Goal: Transaction & Acquisition: Purchase product/service

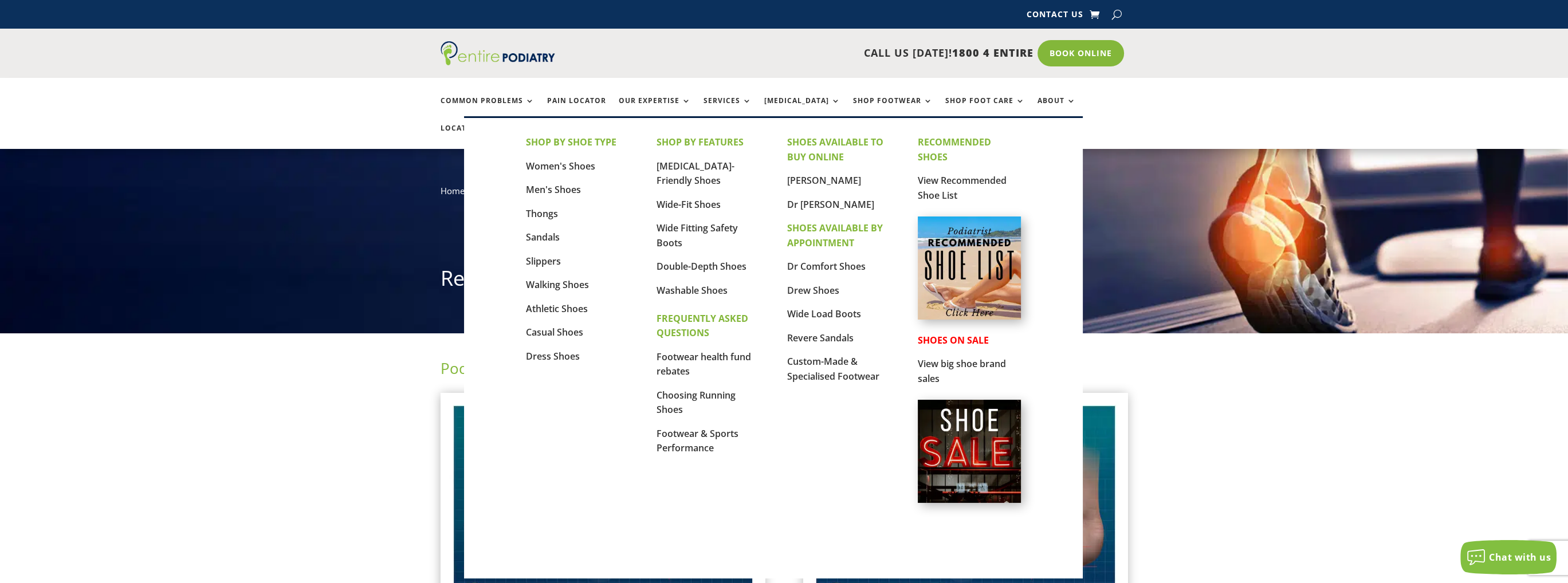
click at [690, 162] on link "[MEDICAL_DATA]-Friendly Shoes" at bounding box center [696, 173] width 78 height 27
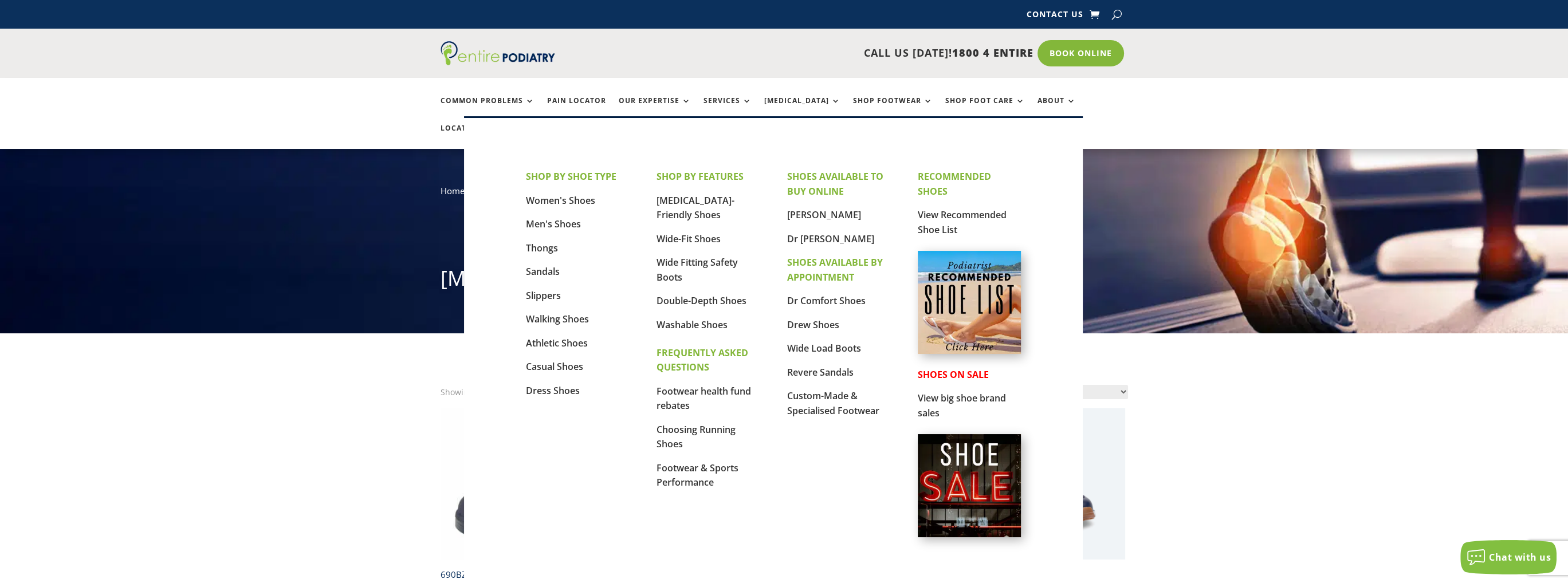
click at [543, 221] on link "Men's Shoes" at bounding box center [553, 224] width 55 height 13
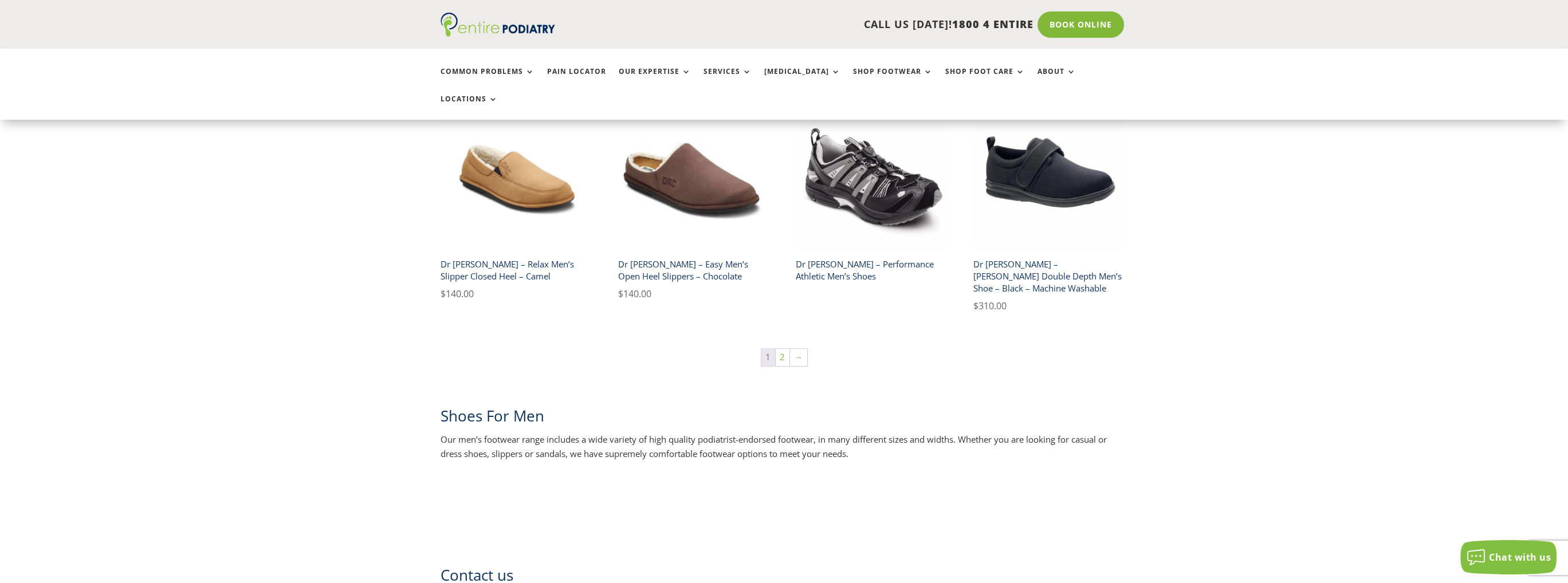
scroll to position [1792, 0]
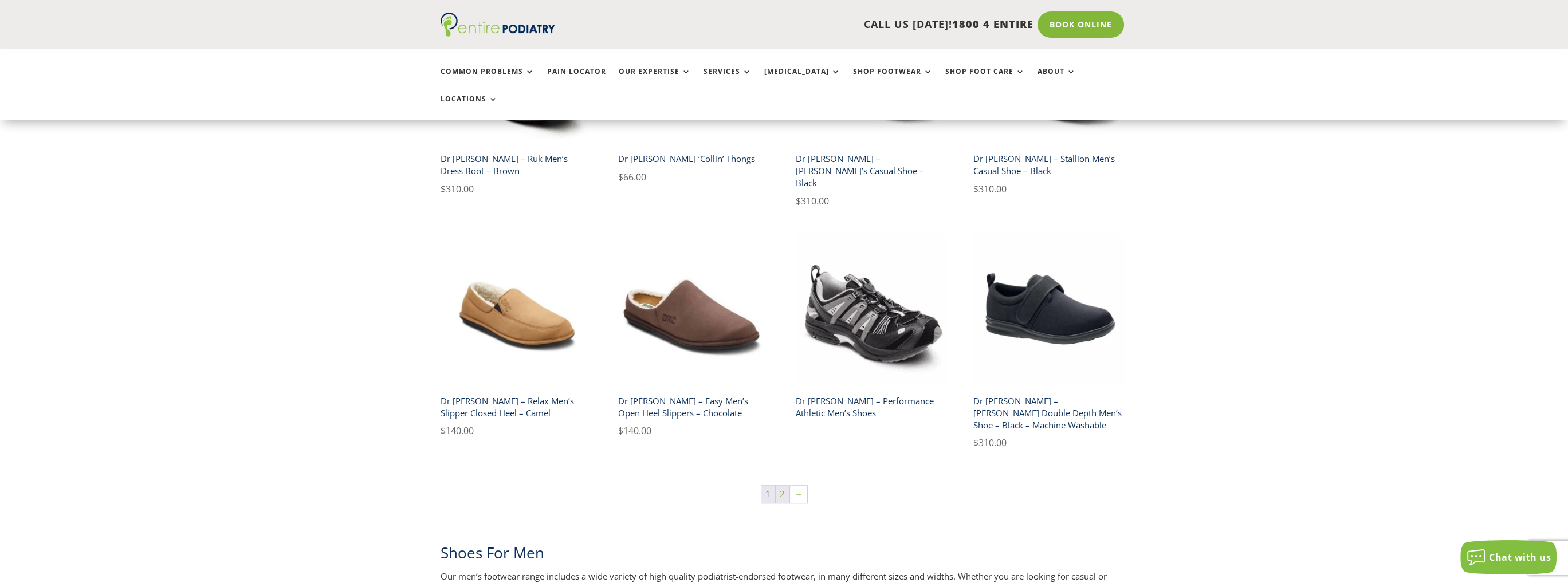
click at [783, 485] on link "2" at bounding box center [782, 494] width 14 height 17
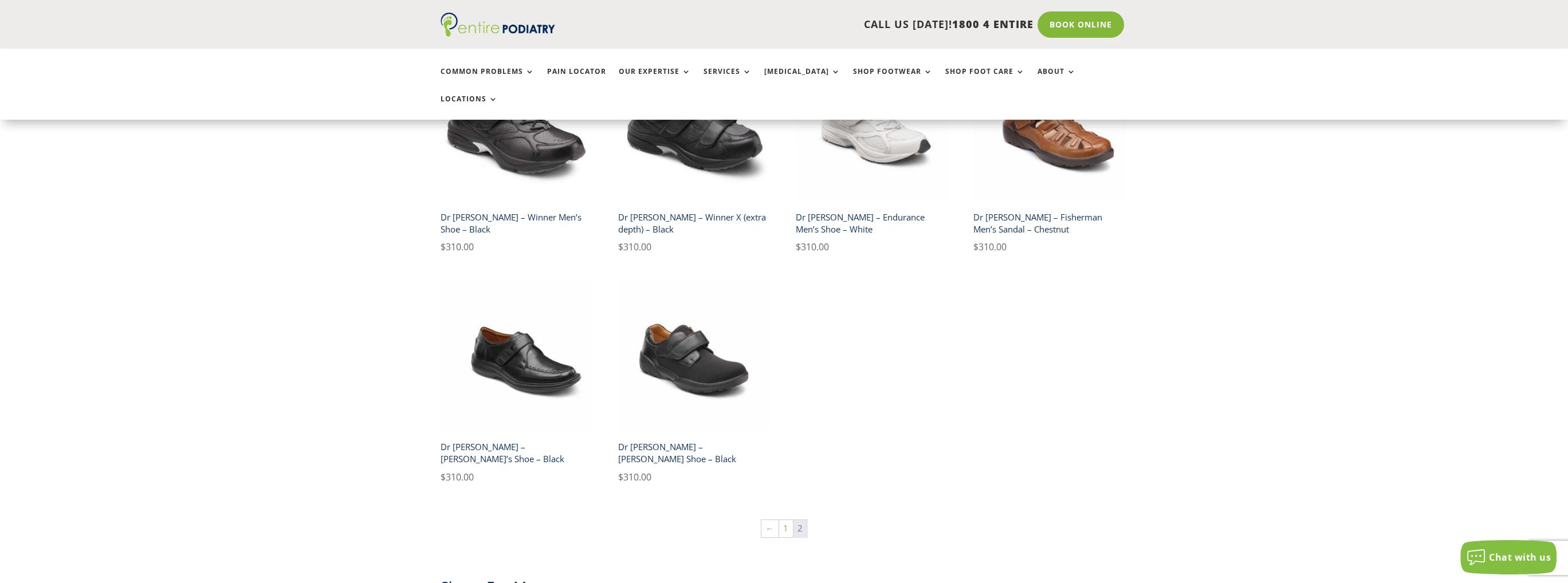
scroll to position [600, 0]
click at [785, 519] on link "1" at bounding box center [785, 528] width 14 height 17
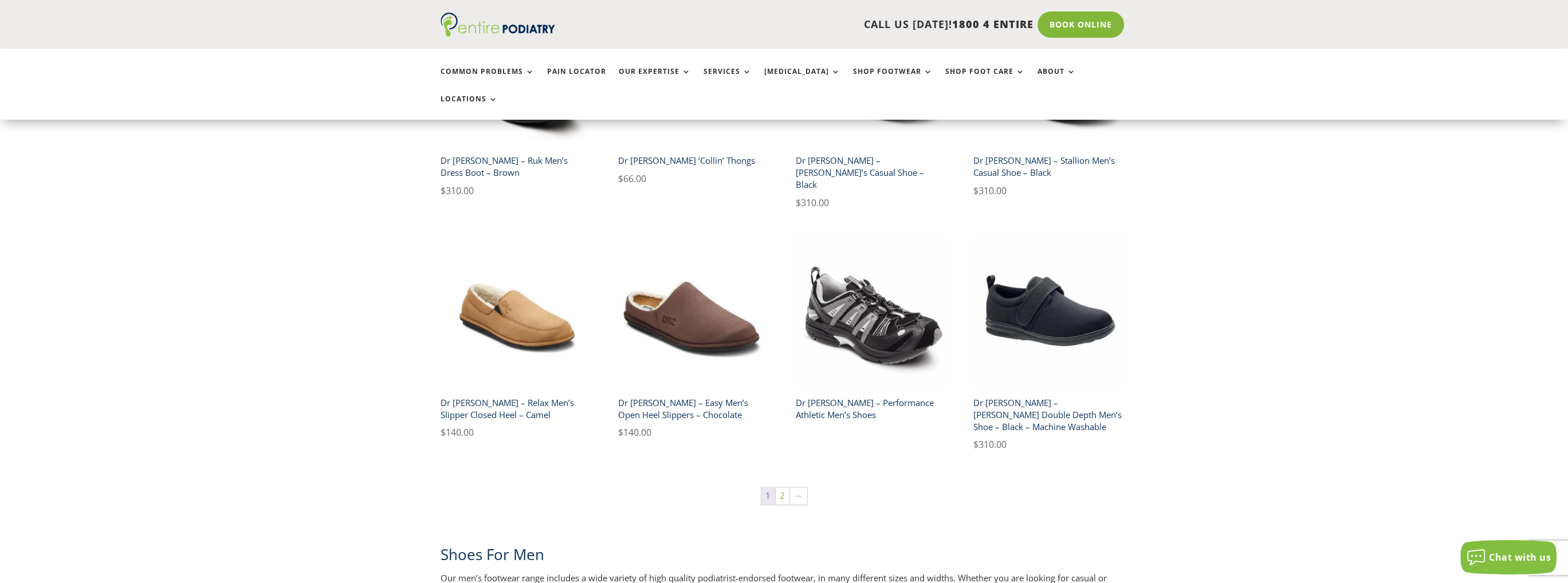
scroll to position [1653, 0]
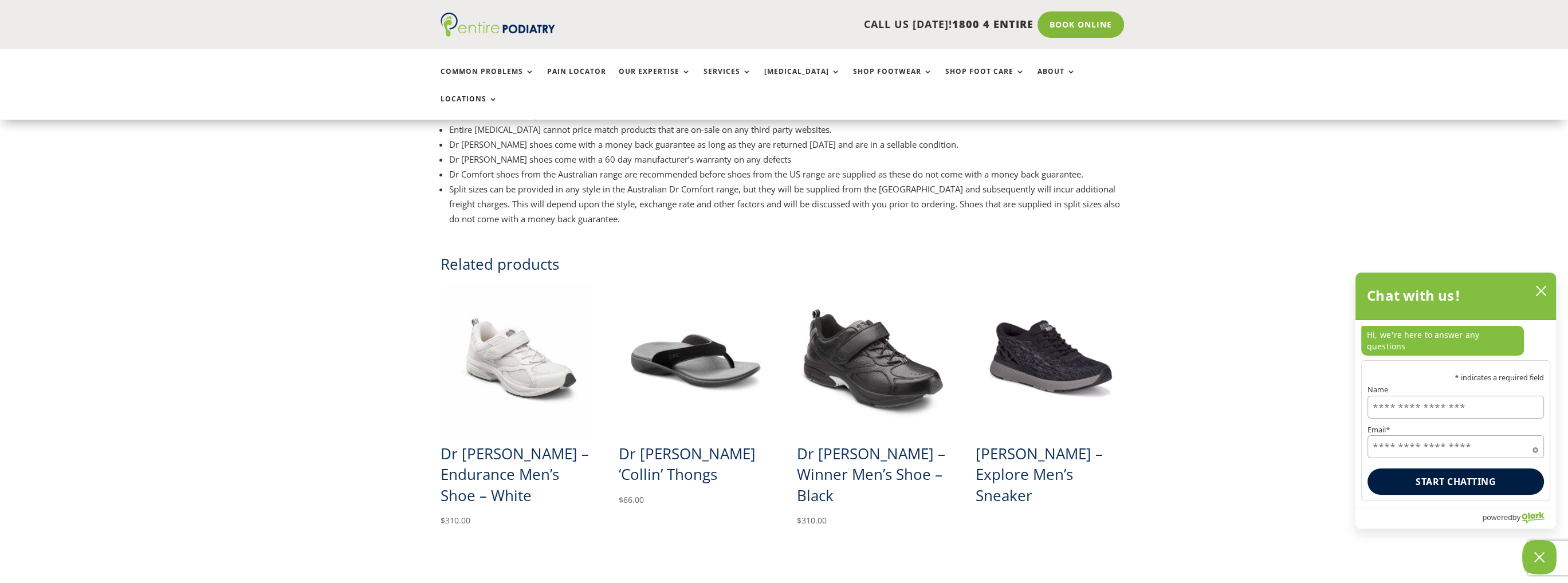
scroll to position [735, 0]
